Goal: Information Seeking & Learning: Learn about a topic

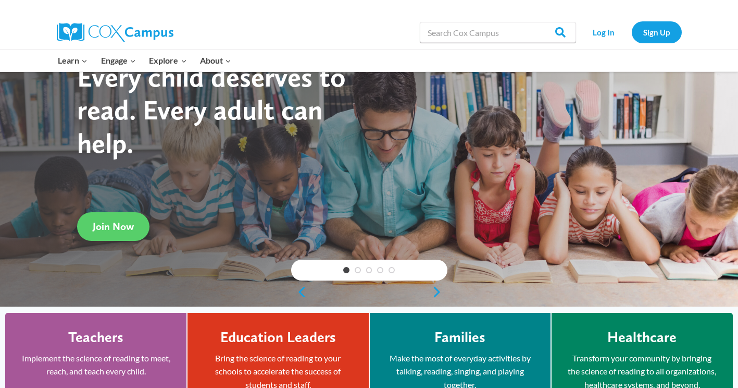
scroll to position [58, 0]
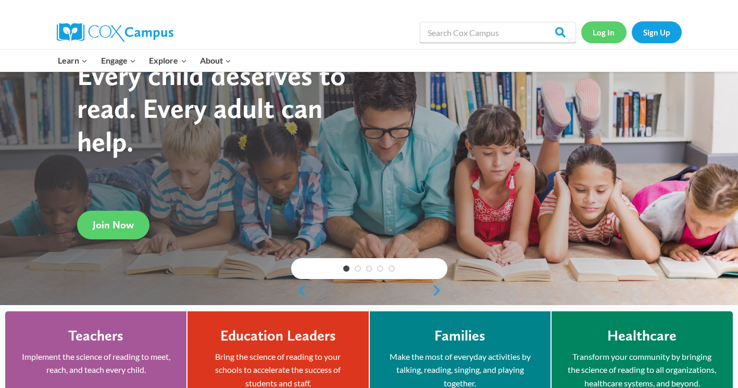
click at [602, 38] on link "Log In" at bounding box center [603, 31] width 45 height 21
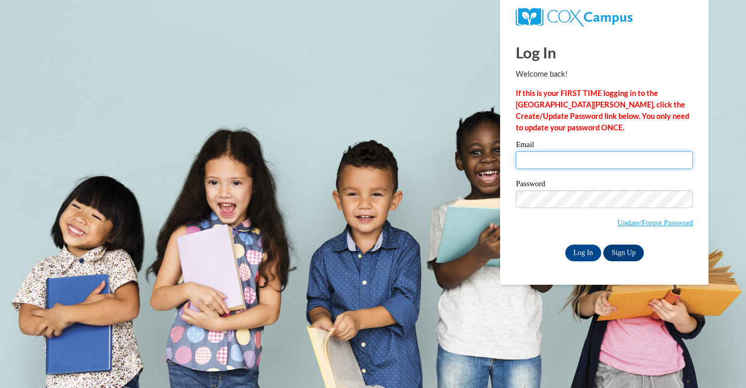
click at [534, 159] on input "Email" at bounding box center [604, 160] width 177 height 18
type input "[EMAIL_ADDRESS][DOMAIN_NAME]"
click at [537, 205] on span "Update/Forgot Password" at bounding box center [604, 211] width 177 height 43
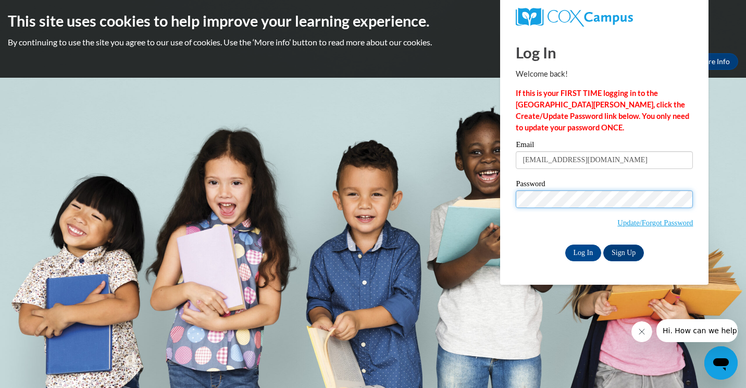
click at [565, 244] on input "Log In" at bounding box center [583, 252] width 36 height 17
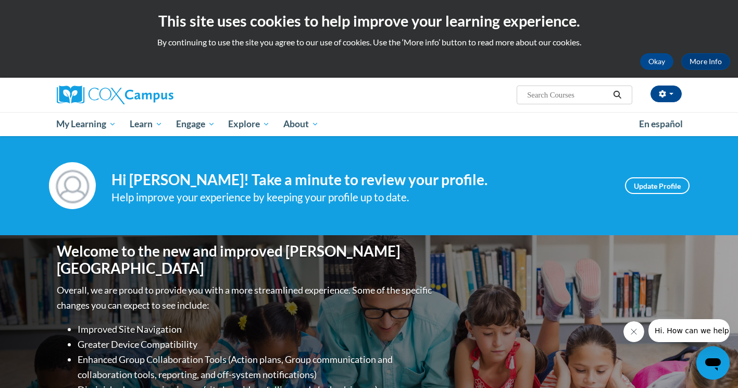
click at [582, 97] on input "Search..." at bounding box center [567, 95] width 83 height 13
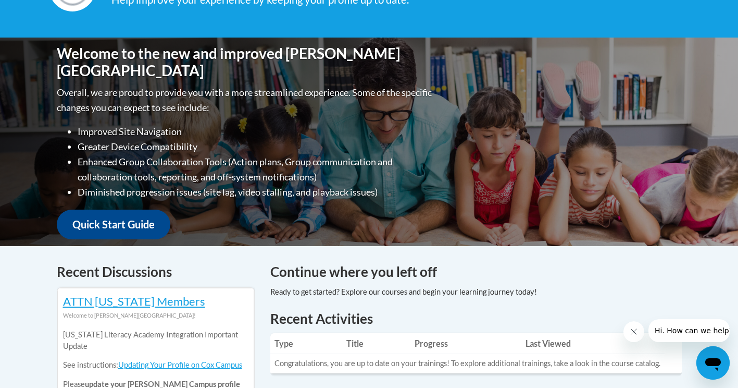
scroll to position [111, 0]
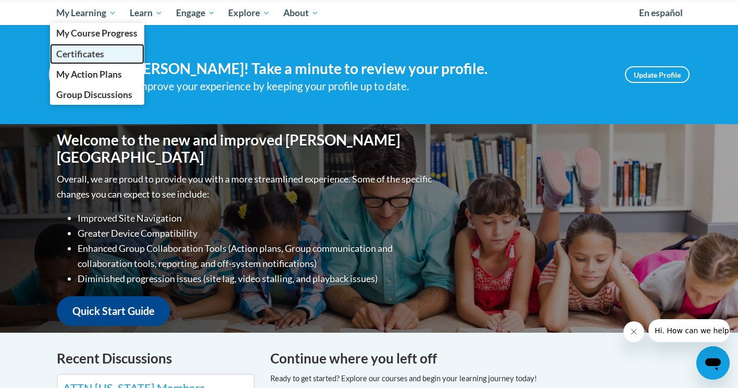
click at [109, 53] on link "Certificates" at bounding box center [97, 54] width 95 height 20
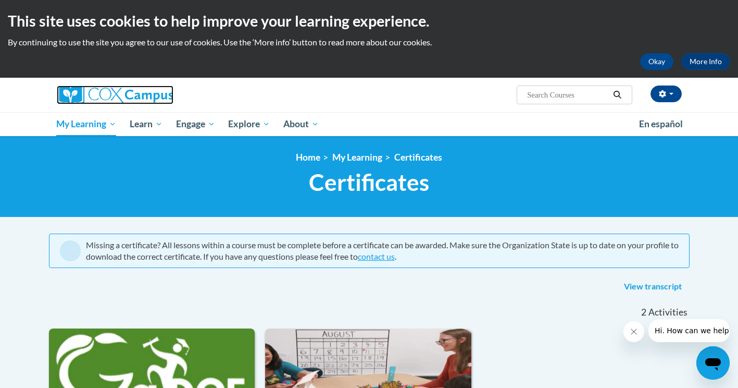
click at [86, 94] on img at bounding box center [115, 94] width 117 height 19
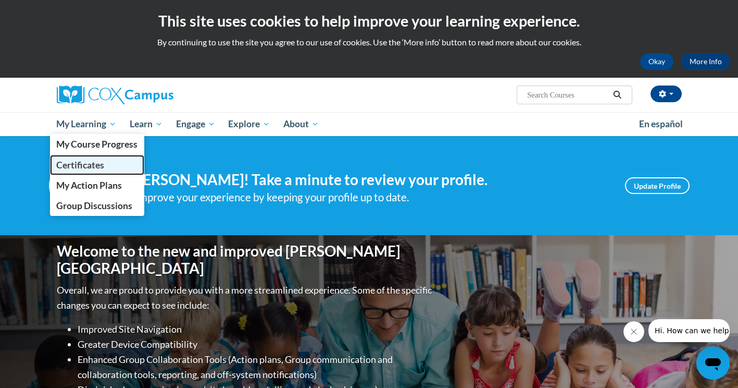
click at [103, 168] on span "Certificates" at bounding box center [80, 164] width 48 height 11
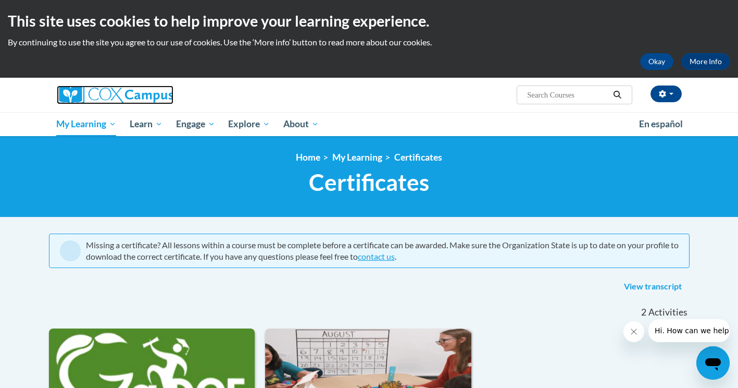
click at [155, 91] on img at bounding box center [115, 94] width 117 height 19
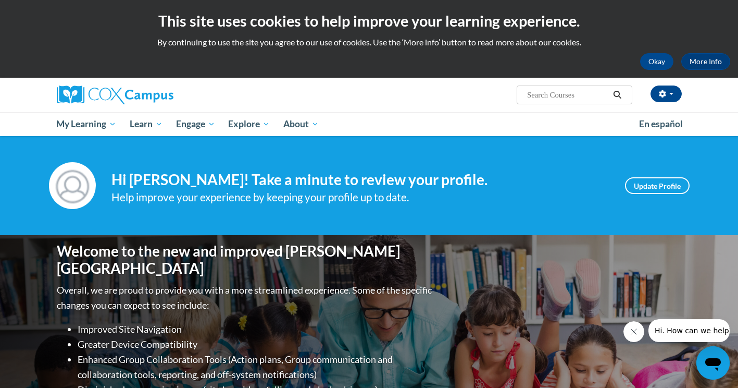
click at [548, 92] on input "Search..." at bounding box center [567, 95] width 83 height 13
type input "emergant literacy"
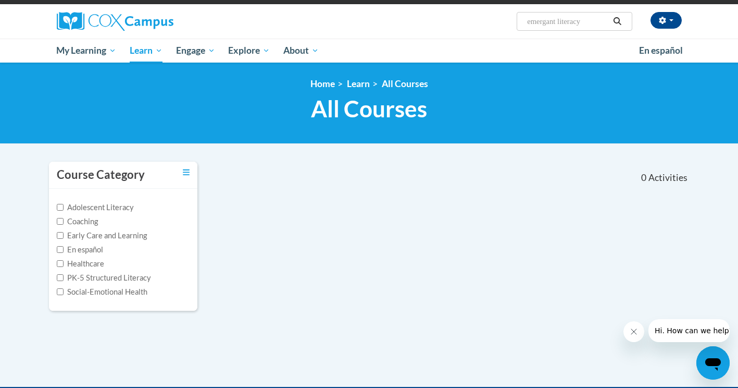
scroll to position [75, 0]
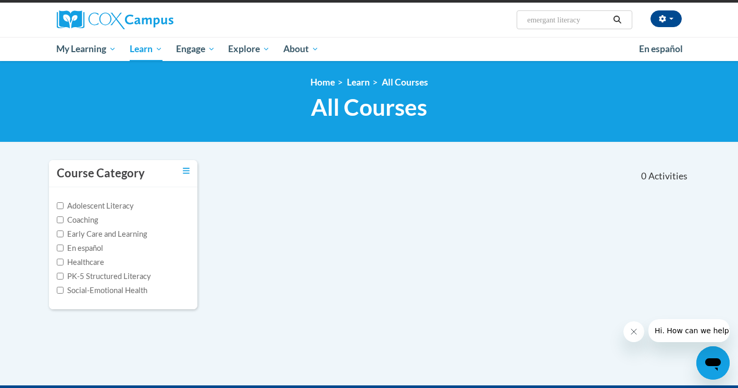
type input "emergent literacy"
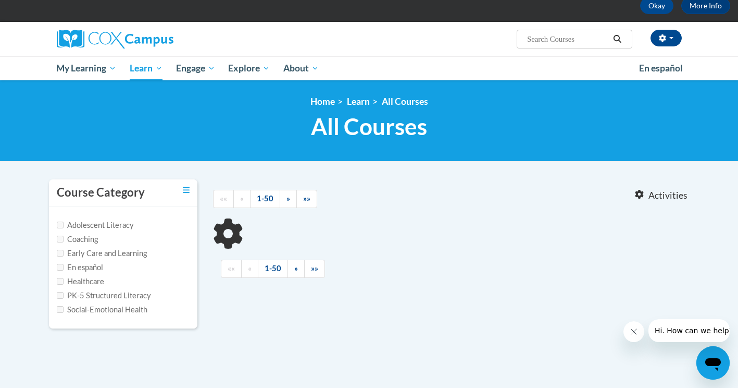
type input "emergent literacy"
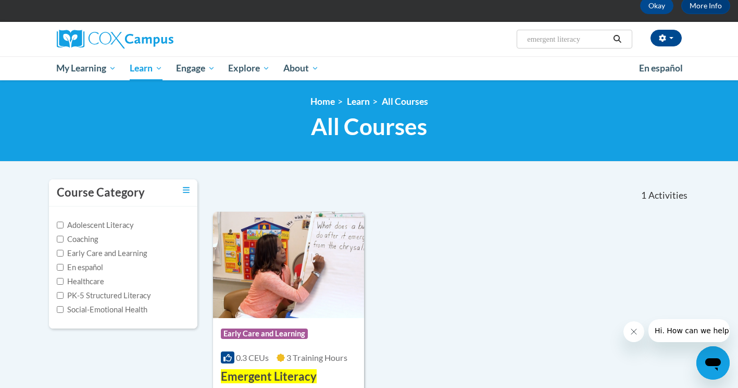
scroll to position [119, 0]
